Goal: Task Accomplishment & Management: Use online tool/utility

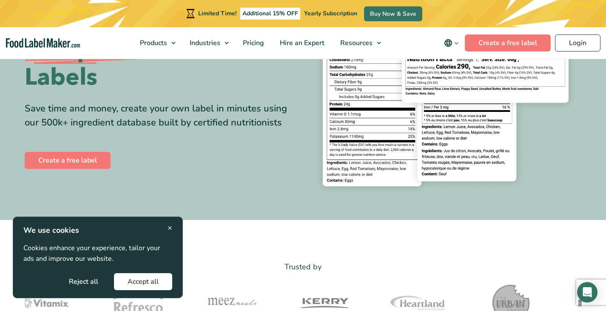
click at [169, 227] on span "×" at bounding box center [169, 227] width 5 height 11
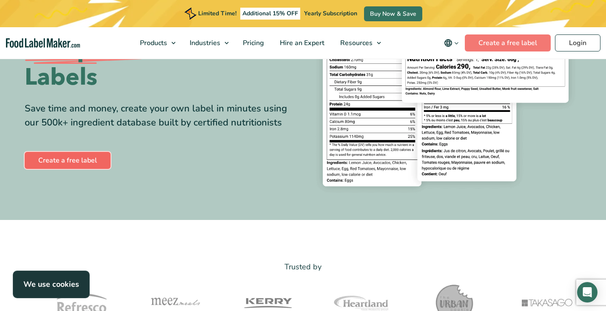
click at [96, 161] on link "Create a free label" at bounding box center [68, 160] width 86 height 17
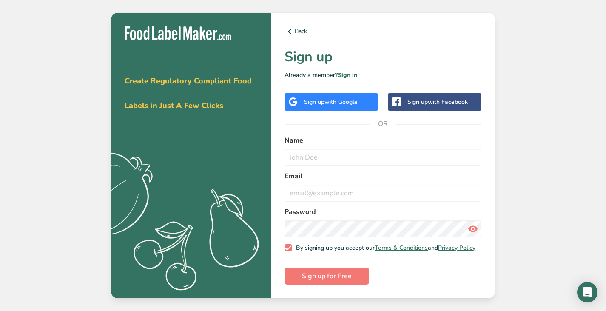
click at [335, 98] on span "with Google" at bounding box center [340, 102] width 33 height 8
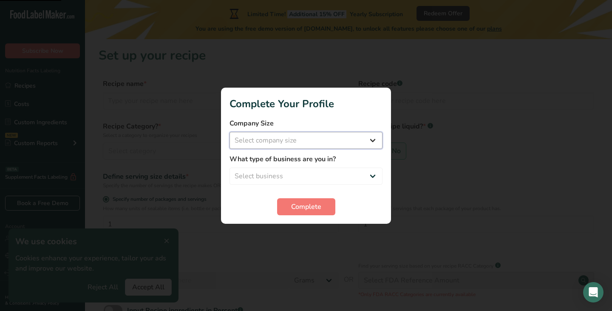
click at [353, 137] on select "Select company size Fewer than 10 Employees 10 to 50 Employees 51 to 500 Employ…" at bounding box center [305, 140] width 153 height 17
select select "1"
click at [229, 132] on select "Select company size Fewer than 10 Employees 10 to 50 Employees 51 to 500 Employ…" at bounding box center [305, 140] width 153 height 17
click at [323, 178] on select "Select business Packaged Food Manufacturer Restaurant & Cafe Bakery Meal Plans …" at bounding box center [305, 175] width 153 height 17
select select "8"
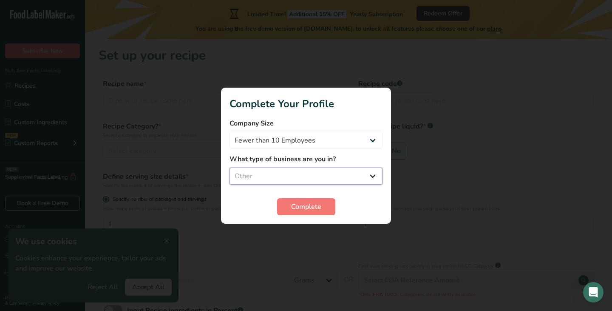
click at [229, 167] on select "Select business Packaged Food Manufacturer Restaurant & Cafe Bakery Meal Plans …" at bounding box center [305, 175] width 153 height 17
click at [311, 176] on select "Packaged Food Manufacturer Restaurant & Cafe Bakery Meal Plans & Catering Compa…" at bounding box center [305, 175] width 153 height 17
click at [311, 203] on span "Complete" at bounding box center [306, 206] width 30 height 10
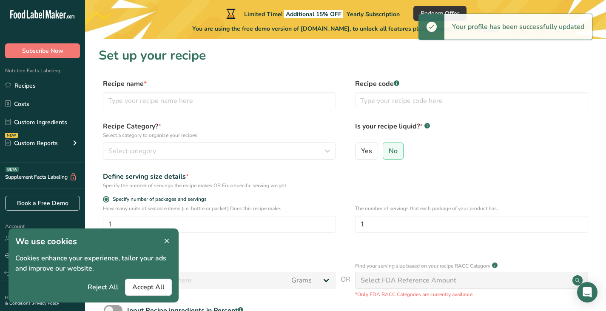
click at [163, 241] on icon at bounding box center [167, 241] width 8 height 12
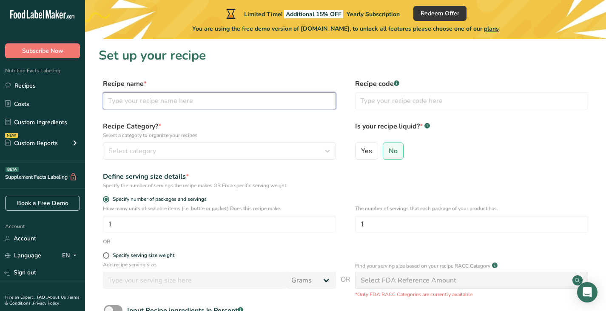
click at [157, 103] on input "text" at bounding box center [219, 100] width 233 height 17
type input "Pistacchio 15%"
click at [390, 94] on input "text" at bounding box center [471, 100] width 233 height 17
type input "1"
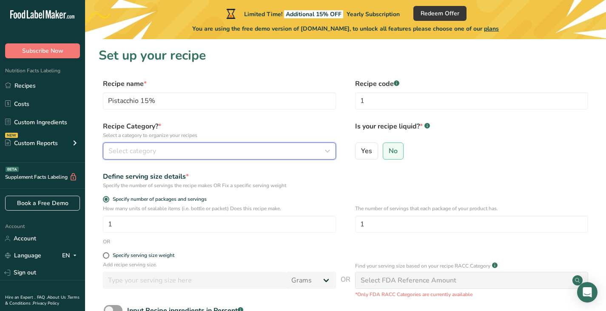
click at [136, 147] on span "Select category" at bounding box center [132, 151] width 48 height 10
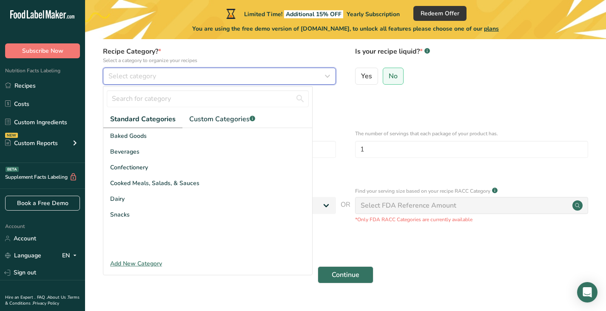
scroll to position [85, 0]
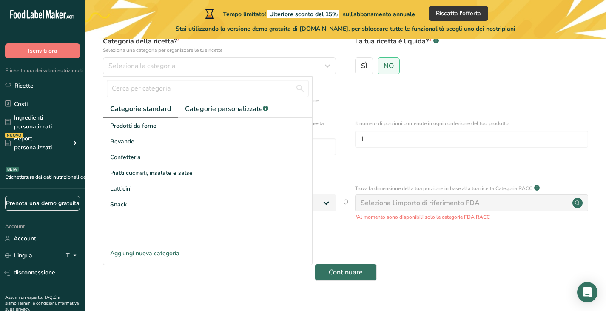
click at [476, 82] on form "Nome della ricetta * Pistacchio 15% Codice ricetta .a-a{fill:#347362;}.b-a{fill…" at bounding box center [345, 140] width 493 height 292
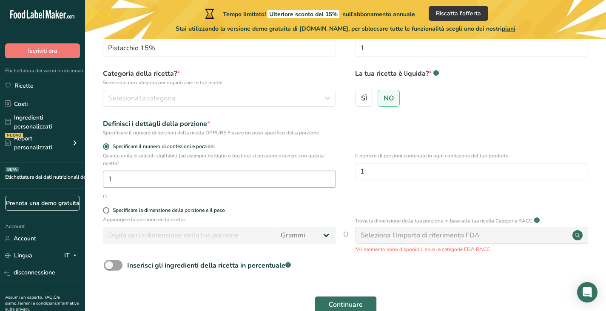
scroll to position [42, 0]
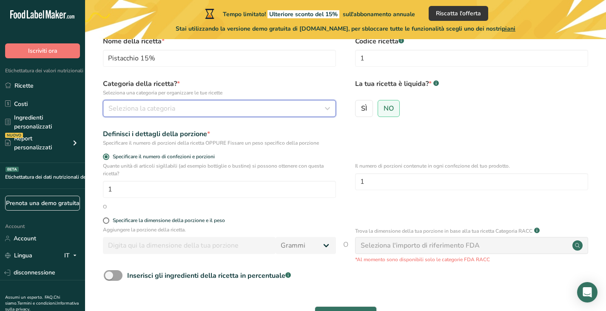
click at [161, 105] on font "Seleziona la categoria" at bounding box center [141, 108] width 67 height 9
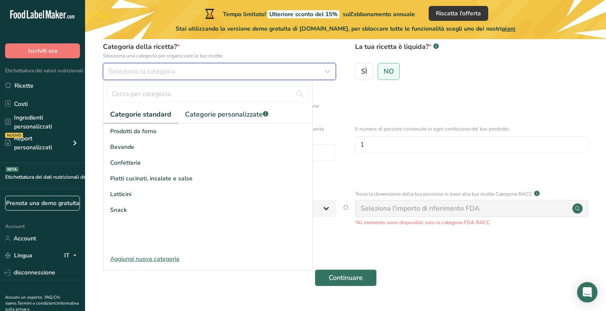
scroll to position [85, 0]
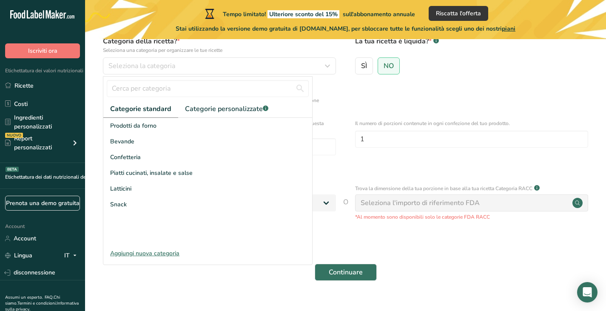
click at [137, 255] on font "Aggiungi nuova categoria" at bounding box center [144, 253] width 69 height 8
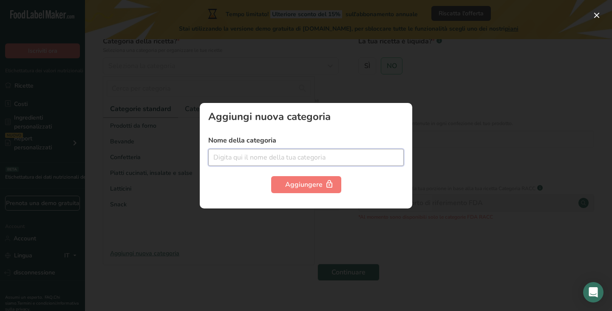
click at [239, 153] on input "text" at bounding box center [305, 157] width 195 height 17
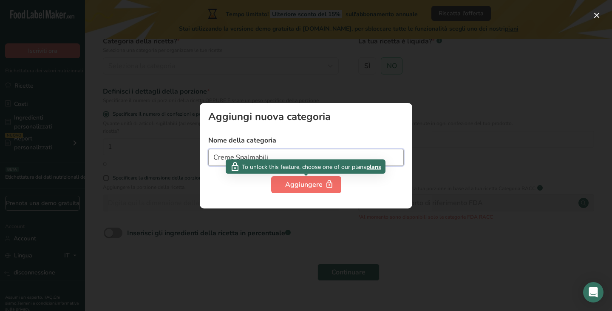
type input "Creme Spalmabili"
click at [294, 192] on button "Aggiungere" at bounding box center [306, 184] width 70 height 17
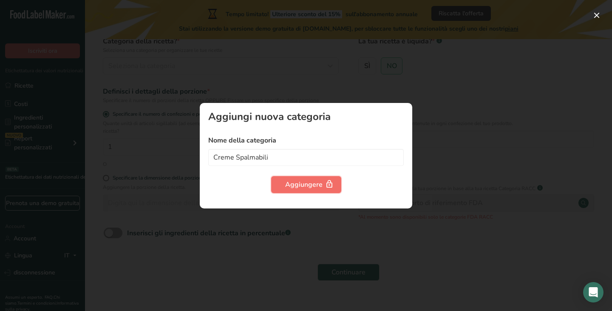
click at [306, 183] on font "Aggiungere" at bounding box center [303, 184] width 37 height 9
click at [292, 62] on div at bounding box center [306, 155] width 612 height 311
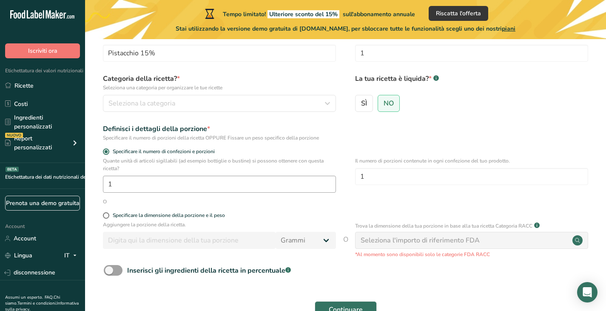
scroll to position [42, 0]
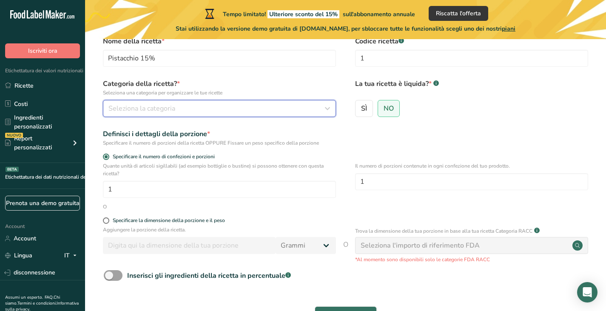
click at [220, 113] on button "Seleziona la categoria" at bounding box center [219, 108] width 233 height 17
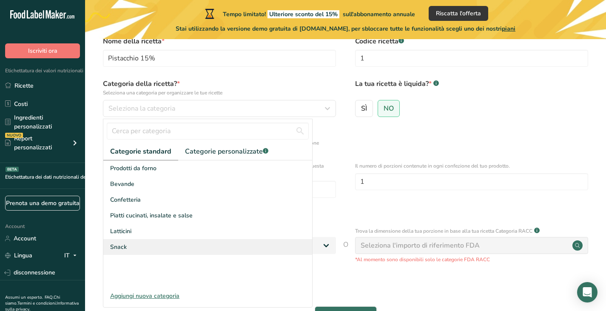
click at [143, 243] on div "Snack" at bounding box center [207, 247] width 209 height 16
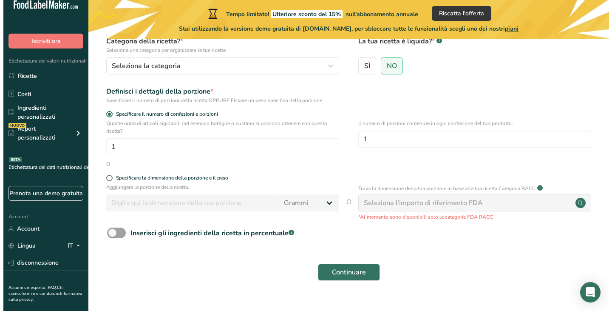
scroll to position [0, 0]
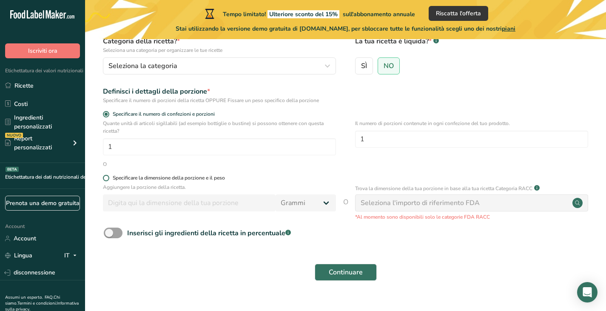
click at [109, 177] on span "Specificare la dimensione della porzione e il peso" at bounding box center [167, 178] width 116 height 6
click at [108, 177] on input "Specificare la dimensione della porzione e il peso" at bounding box center [106, 178] width 6 height 6
radio input "true"
radio input "false"
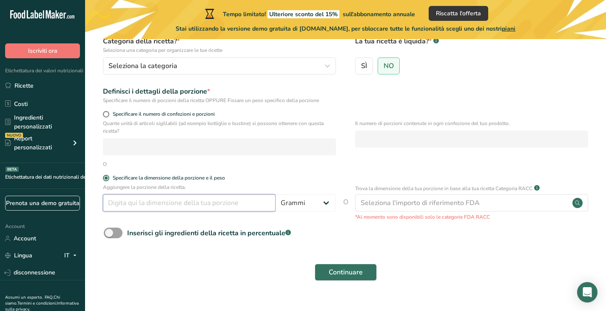
click at [221, 203] on input "number" at bounding box center [189, 202] width 173 height 17
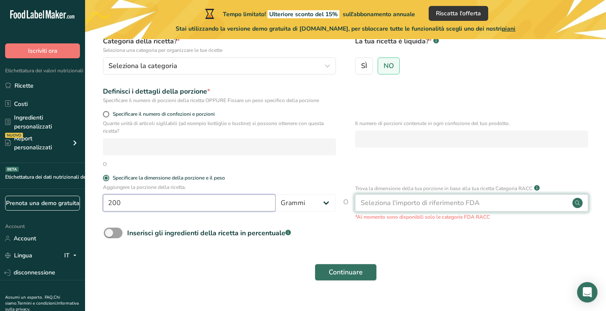
type input "200"
click at [440, 204] on font "Seleziona l'importo di riferimento FDA" at bounding box center [419, 202] width 119 height 9
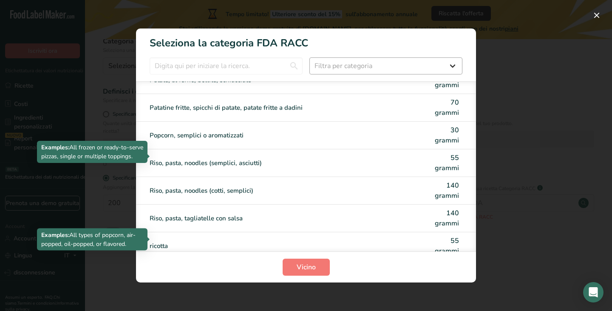
scroll to position [1872, 0]
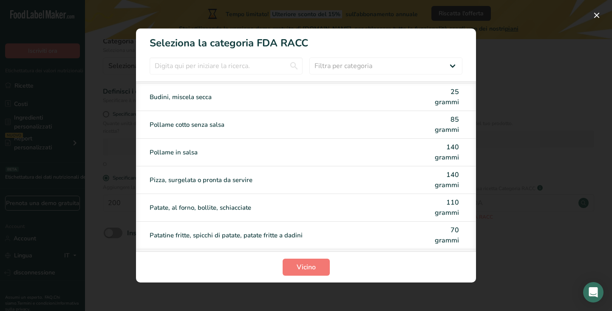
click at [419, 49] on h1 "Seleziona la categoria FDA RACC" at bounding box center [306, 39] width 340 height 22
click at [419, 59] on select "Filtra per categoria Tutto Prodotti da forno Bevande Cereali e altri prodotti a…" at bounding box center [385, 65] width 153 height 17
select select "10"
click at [309, 57] on select "Filtra per categoria Tutto Prodotti da forno Bevande Cereali e altri prodotti a…" at bounding box center [385, 65] width 153 height 17
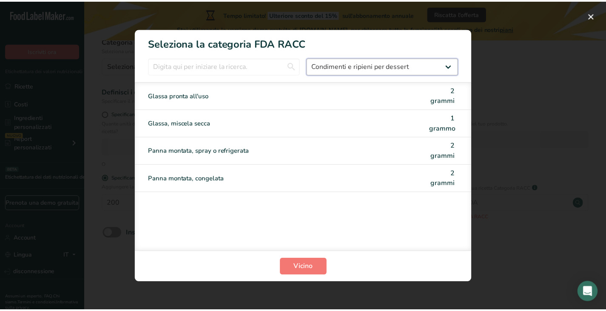
scroll to position [0, 0]
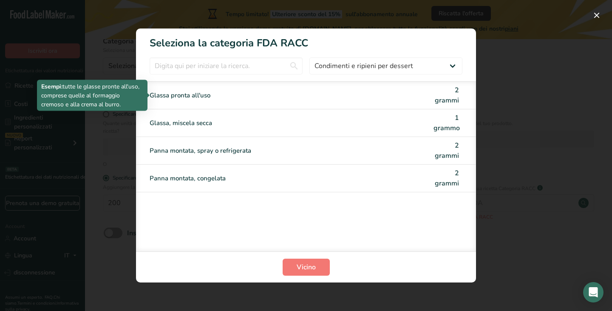
click at [204, 94] on font "Glassa pronta all'uso" at bounding box center [180, 95] width 61 height 8
type input "2"
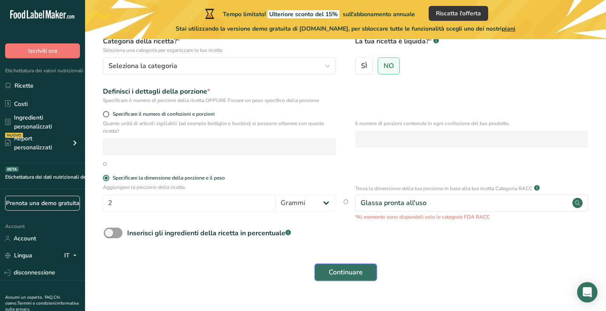
click at [354, 267] on span "Continuare" at bounding box center [345, 272] width 34 height 10
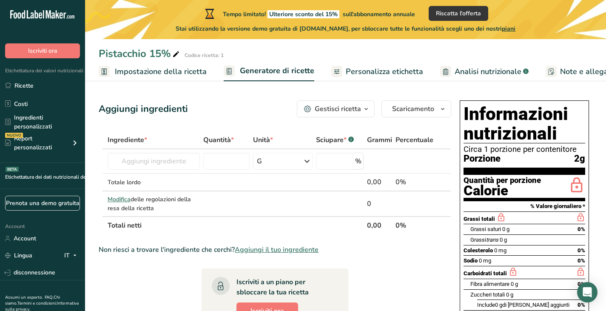
click at [385, 74] on font "Personalizza etichetta" at bounding box center [383, 71] width 77 height 10
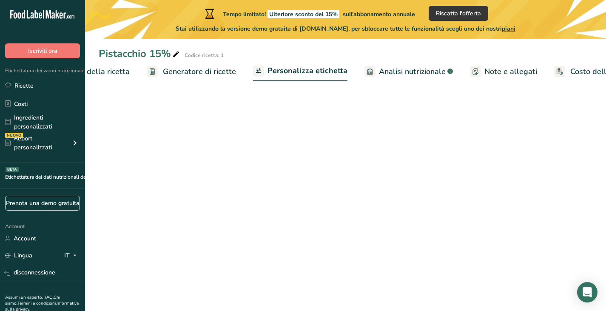
scroll to position [0, 114]
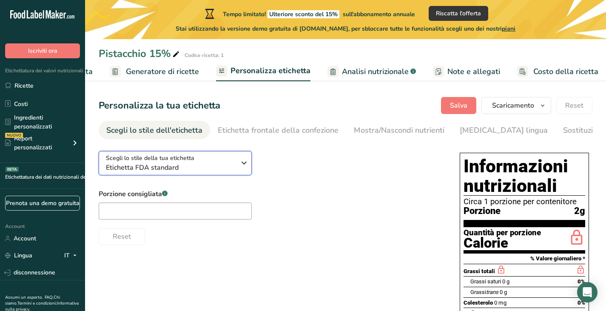
click at [234, 163] on div "Scegli lo stile della tua etichetta Etichetta FDA standard" at bounding box center [171, 162] width 130 height 19
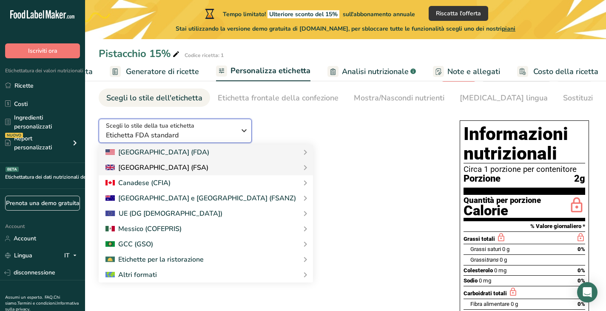
scroll to position [42, 0]
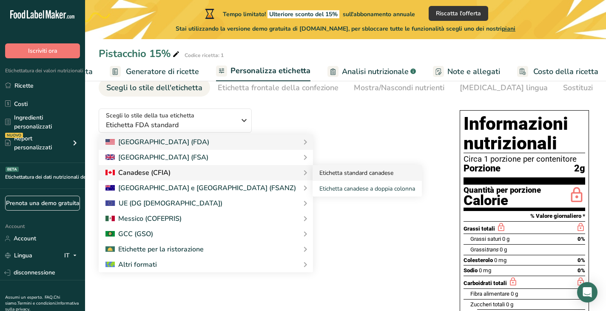
click at [319, 175] on font "Etichetta standard canadese" at bounding box center [356, 173] width 74 height 8
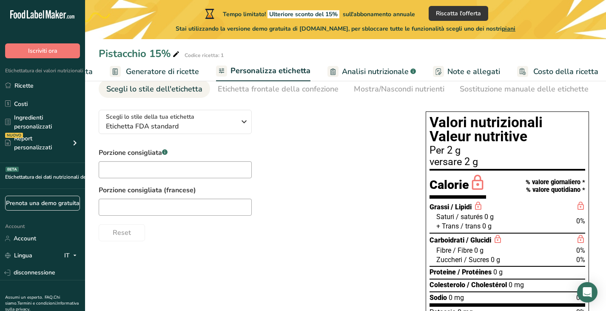
scroll to position [0, 0]
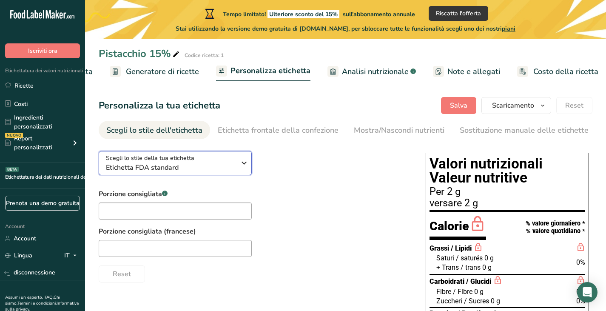
click at [245, 164] on icon "button" at bounding box center [244, 162] width 10 height 15
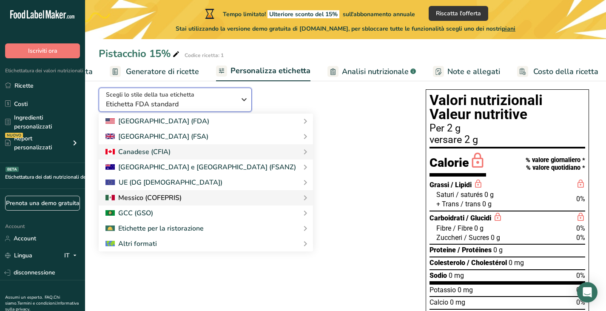
scroll to position [85, 0]
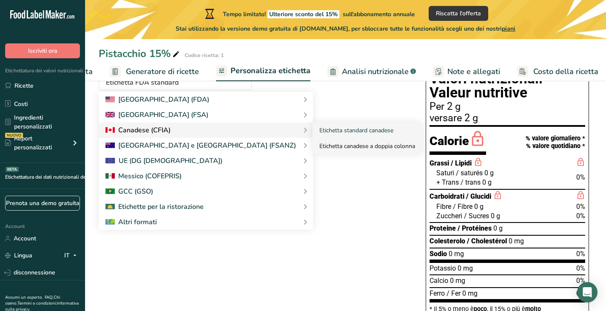
click at [319, 150] on font "Etichetta canadese a doppia colonna" at bounding box center [367, 146] width 96 height 8
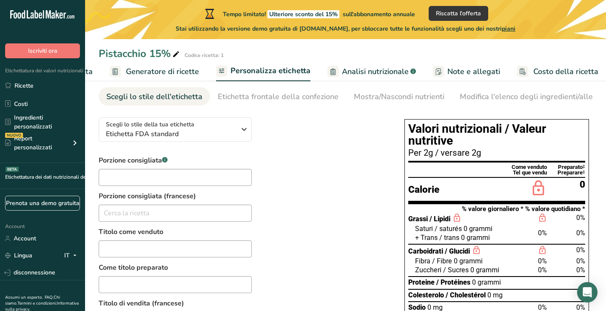
scroll to position [42, 0]
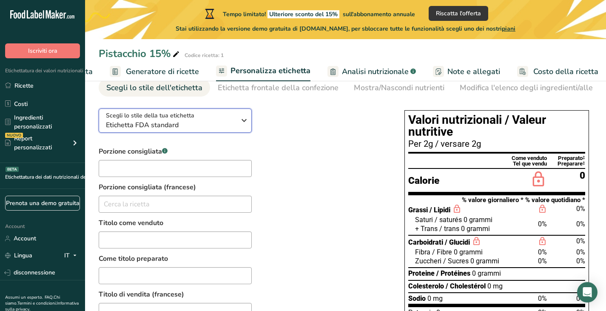
click at [235, 130] on span "Etichetta FDA standard" at bounding box center [171, 125] width 130 height 10
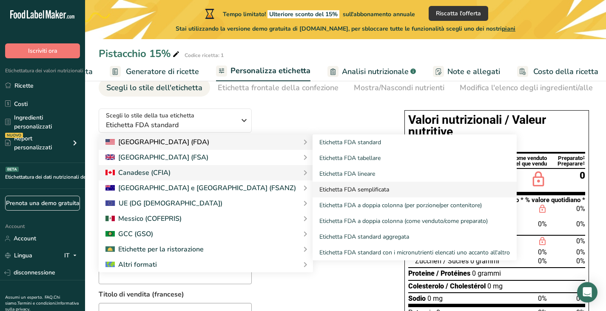
click at [328, 184] on link "Etichetta FDA semplificata" at bounding box center [414, 189] width 204 height 16
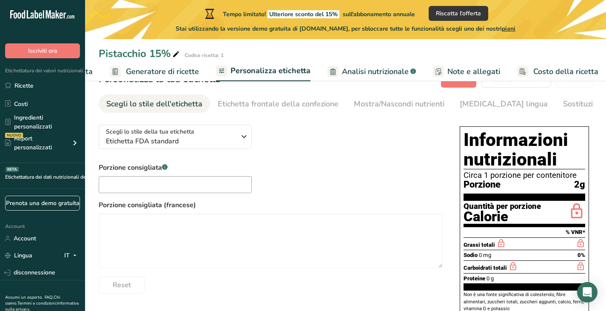
scroll to position [0, 0]
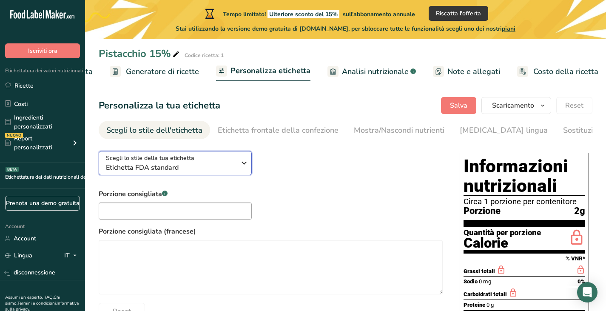
click at [234, 161] on div "Scegli lo stile della tua etichetta Etichetta FDA standard" at bounding box center [171, 162] width 130 height 19
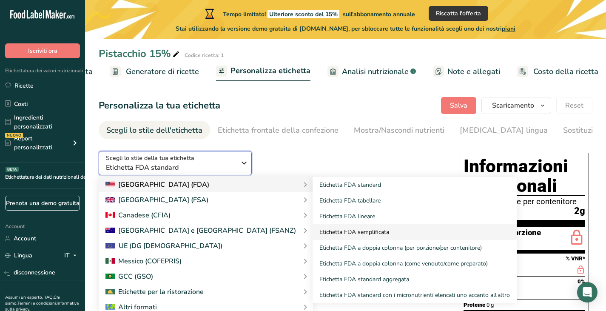
scroll to position [42, 0]
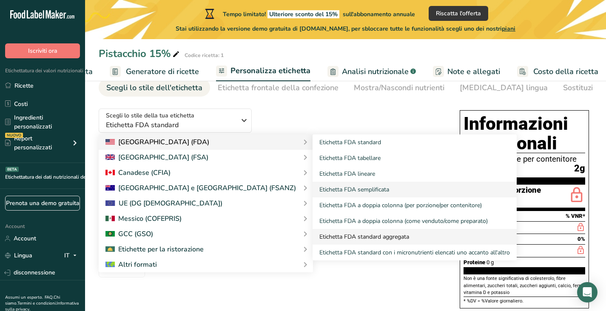
click at [360, 236] on link "Etichetta FDA standard aggregata" at bounding box center [414, 237] width 204 height 16
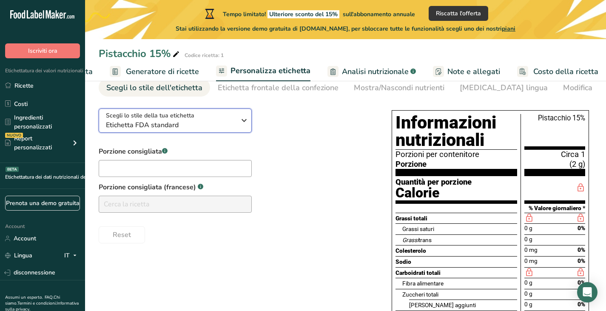
click at [221, 129] on span "Etichetta FDA standard" at bounding box center [171, 125] width 130 height 10
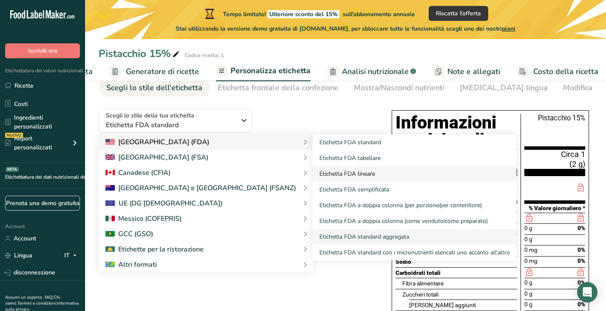
click at [315, 174] on link "Etichetta FDA lineare" at bounding box center [414, 174] width 204 height 16
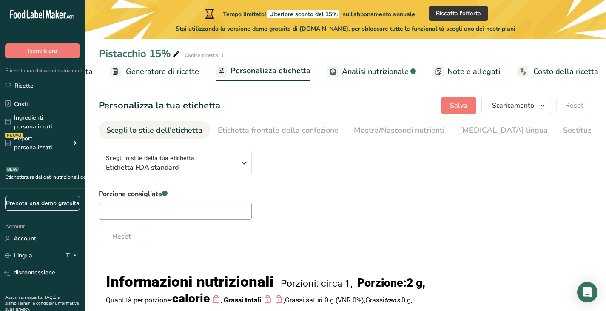
scroll to position [0, 0]
click at [300, 134] on font "Etichetta frontale della confezione" at bounding box center [278, 130] width 121 height 10
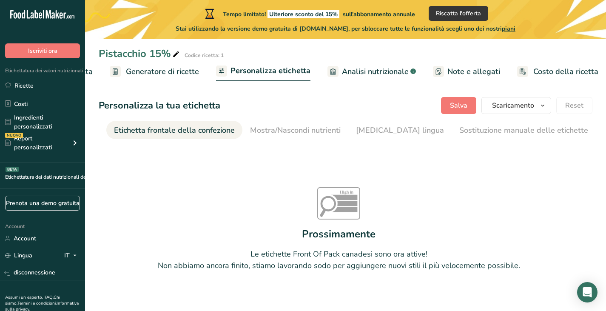
scroll to position [0, 109]
click at [300, 132] on font "Mostra/Nascondi nutrienti" at bounding box center [289, 130] width 91 height 10
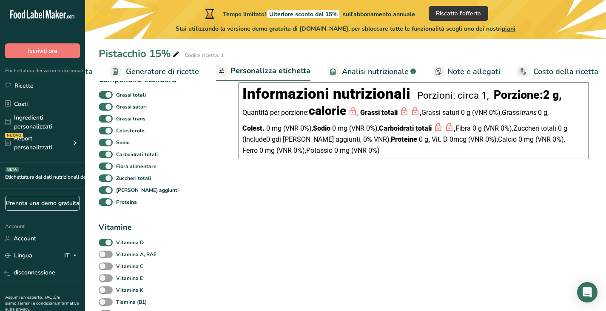
scroll to position [42, 0]
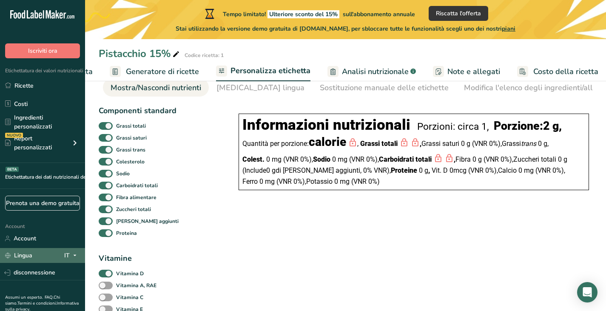
click at [67, 252] on font "IT" at bounding box center [67, 255] width 6 height 8
click at [47, 271] on div "Inglese" at bounding box center [43, 271] width 59 height 16
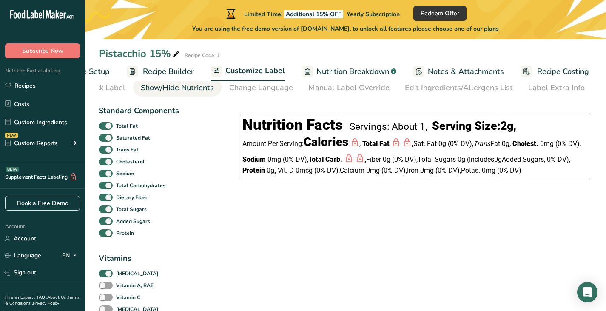
scroll to position [0, 48]
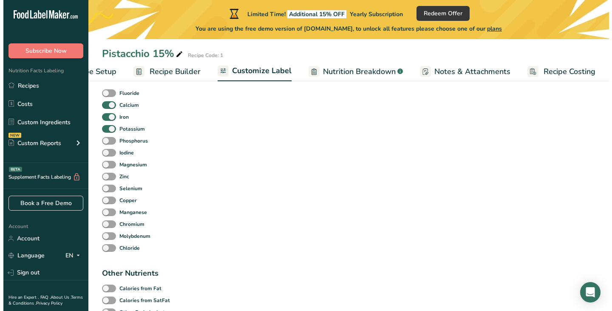
scroll to position [407, 0]
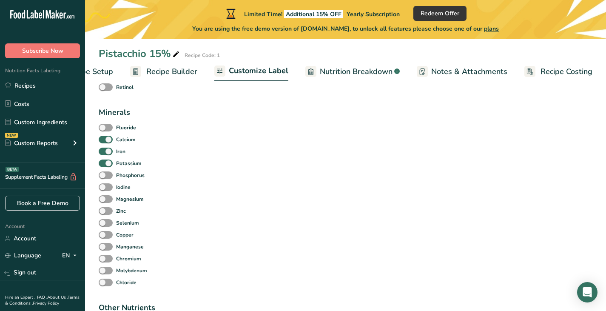
click at [547, 71] on span "Recipe Costing" at bounding box center [566, 71] width 52 height 11
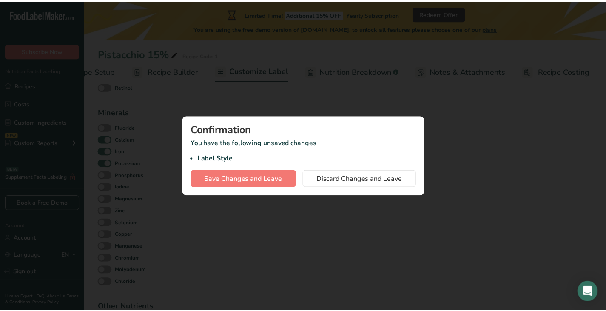
scroll to position [0, 42]
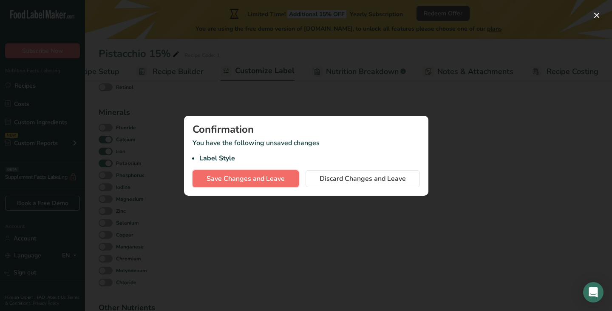
click at [269, 178] on span "Save Changes and Leave" at bounding box center [246, 178] width 78 height 10
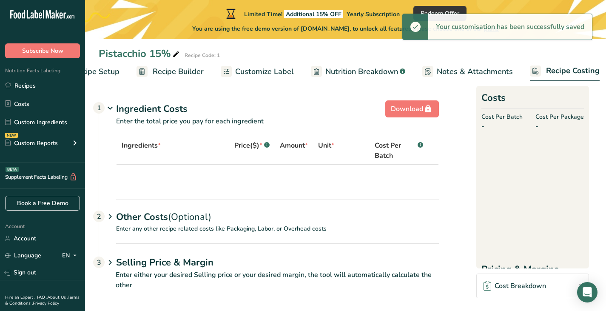
click at [100, 72] on span "Recipe Setup" at bounding box center [96, 71] width 46 height 11
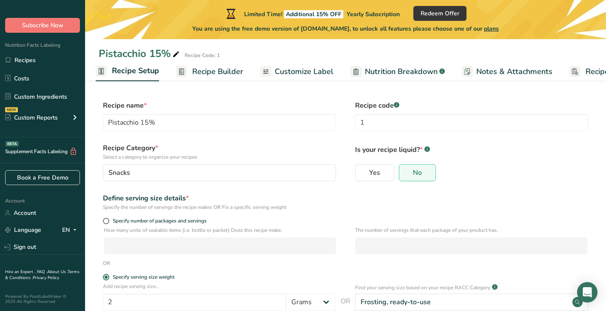
click at [216, 71] on span "Recipe Builder" at bounding box center [217, 71] width 51 height 11
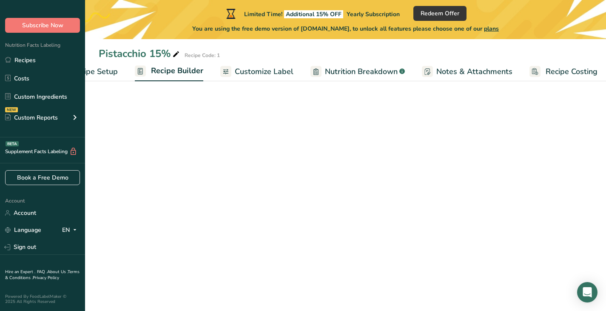
scroll to position [0, 48]
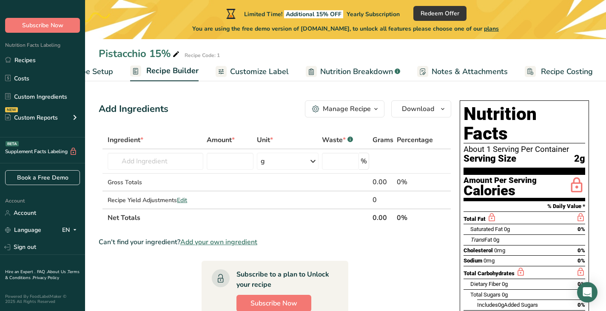
click at [276, 71] on span "Customize Label" at bounding box center [259, 71] width 59 height 11
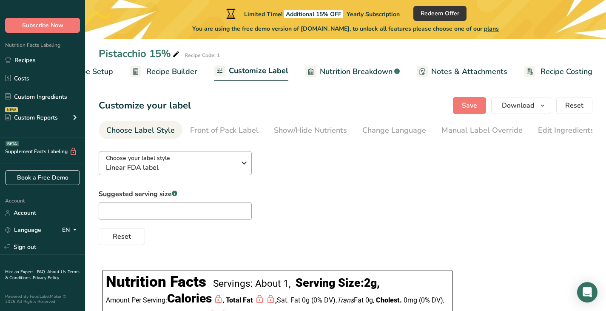
scroll to position [42, 0]
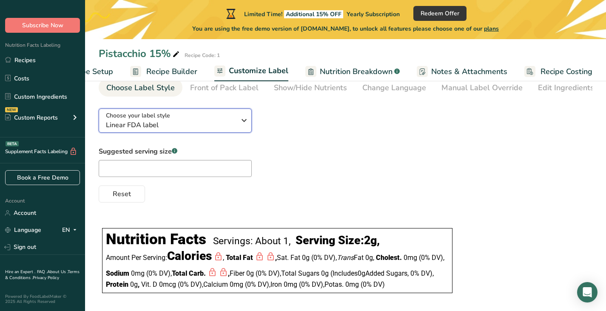
click at [224, 112] on button "Choose your label style Linear FDA label" at bounding box center [175, 120] width 153 height 24
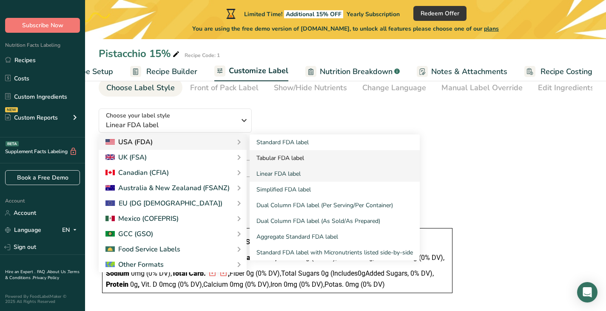
click at [294, 157] on link "Tabular FDA label" at bounding box center [334, 158] width 170 height 16
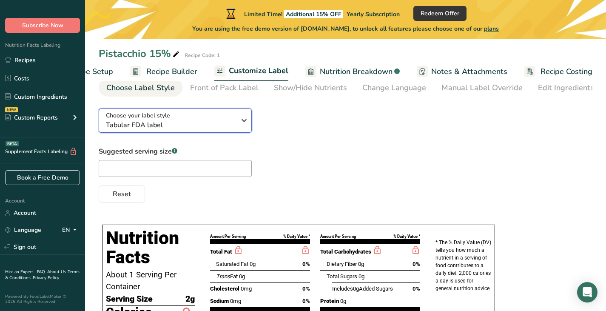
click at [231, 124] on span "Tabular FDA label" at bounding box center [171, 125] width 130 height 10
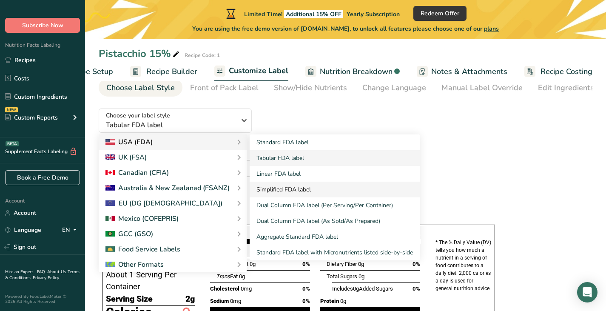
click at [280, 187] on link "Simplified FDA label" at bounding box center [334, 189] width 170 height 16
